Goal: Task Accomplishment & Management: Complete application form

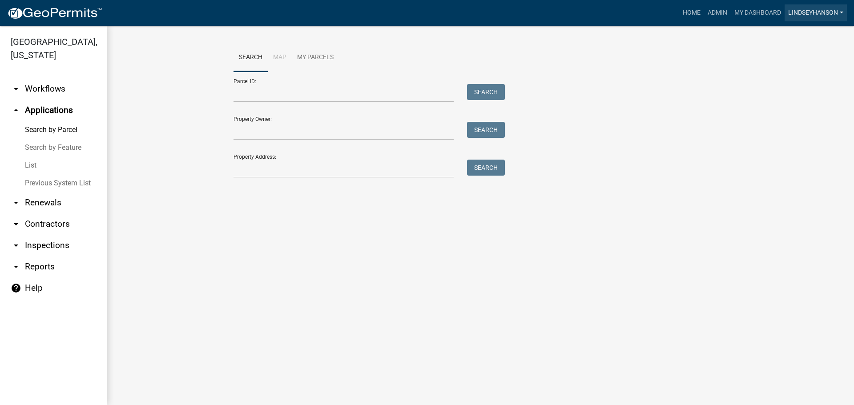
click at [834, 17] on link "Lindseyhanson" at bounding box center [816, 12] width 62 height 17
click at [800, 83] on link "Logout" at bounding box center [811, 86] width 71 height 21
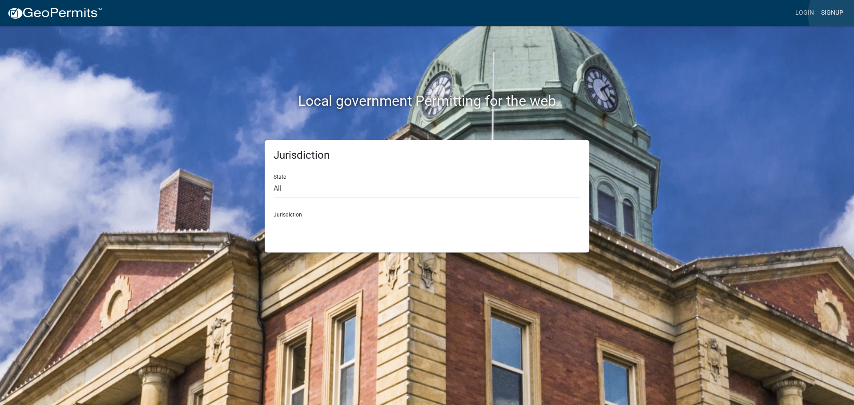
click at [844, 14] on link "Signup" at bounding box center [832, 12] width 29 height 17
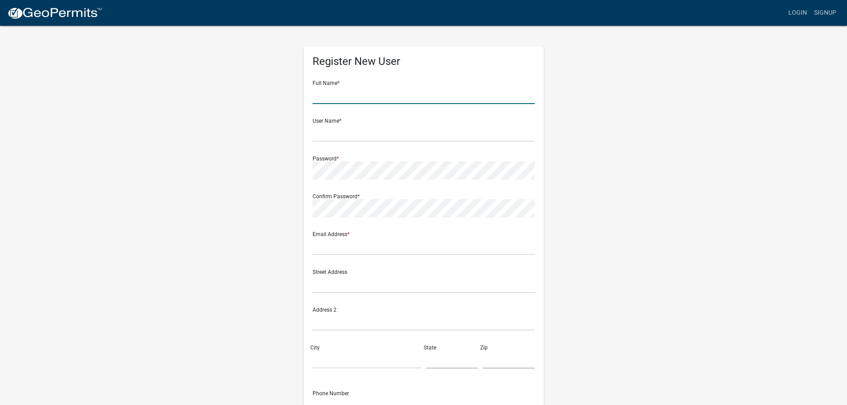
click at [405, 86] on input "text" at bounding box center [424, 95] width 222 height 18
type input "[PERSON_NAME]"
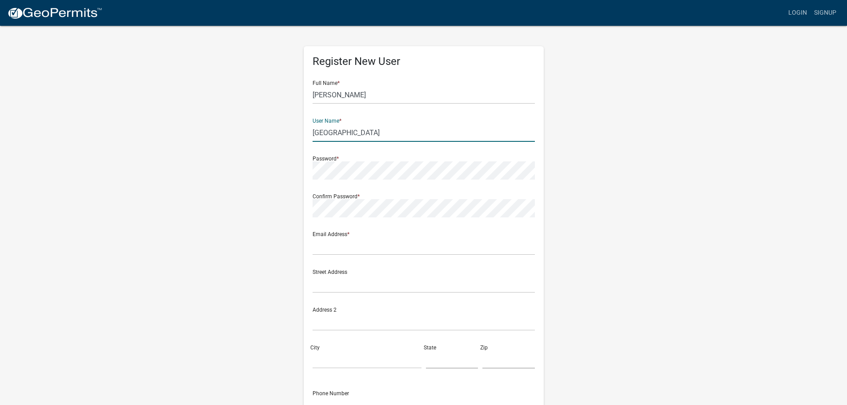
type input "[GEOGRAPHIC_DATA]"
click at [377, 192] on div "Confirm Password *" at bounding box center [424, 202] width 222 height 31
click at [356, 247] on input "text" at bounding box center [424, 246] width 222 height 18
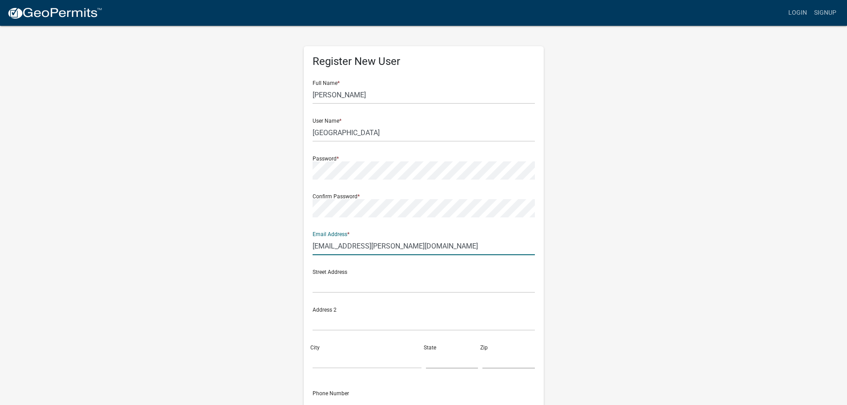
type input "[EMAIL_ADDRESS][PERSON_NAME][DOMAIN_NAME]"
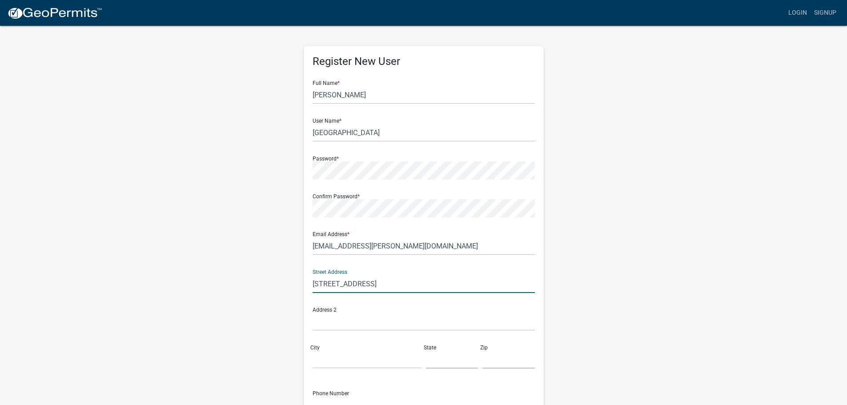
type input "[STREET_ADDRESS]"
type input "[GEOGRAPHIC_DATA]"
type input "MN"
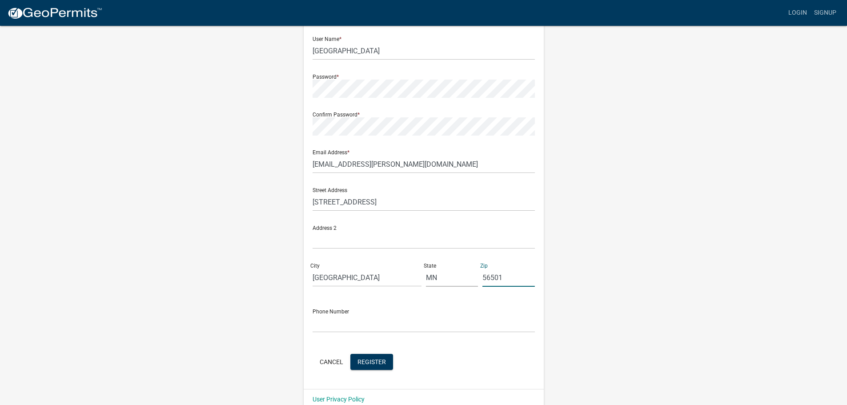
scroll to position [96, 0]
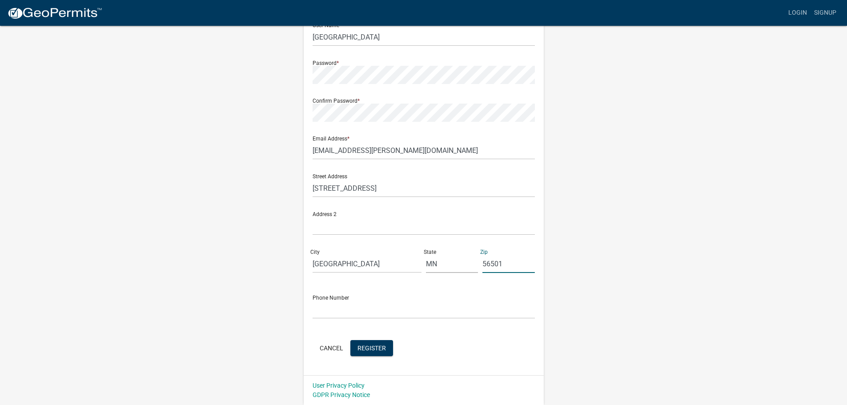
type input "56501"
click at [335, 310] on input "text" at bounding box center [424, 310] width 222 height 18
type input "2182349974"
click at [364, 353] on button "Register" at bounding box center [372, 348] width 43 height 16
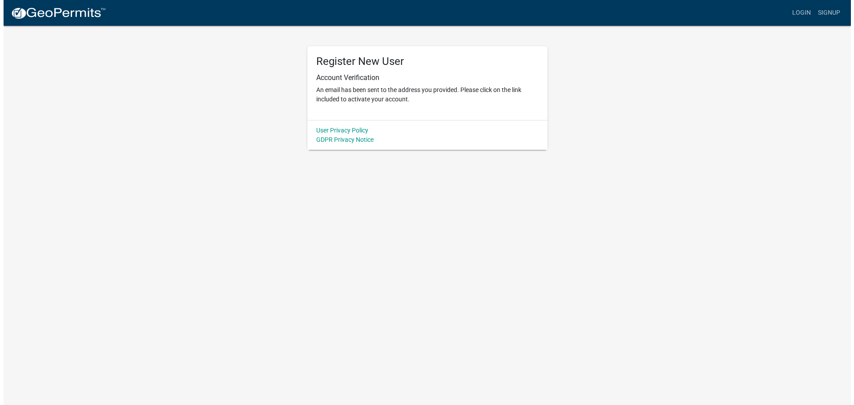
scroll to position [0, 0]
click at [804, 9] on link "Login" at bounding box center [805, 12] width 26 height 17
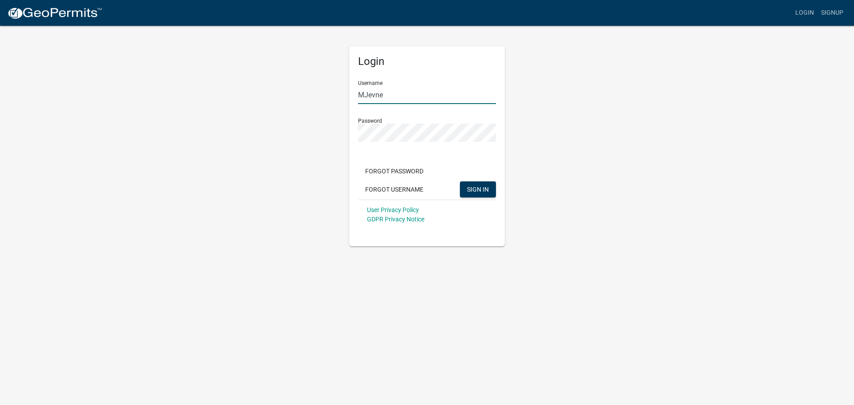
click at [467, 95] on input "MJevne" at bounding box center [427, 95] width 138 height 18
type input "[GEOGRAPHIC_DATA]"
click at [460, 181] on button "SIGN IN" at bounding box center [478, 189] width 36 height 16
